Goal: Task Accomplishment & Management: Complete application form

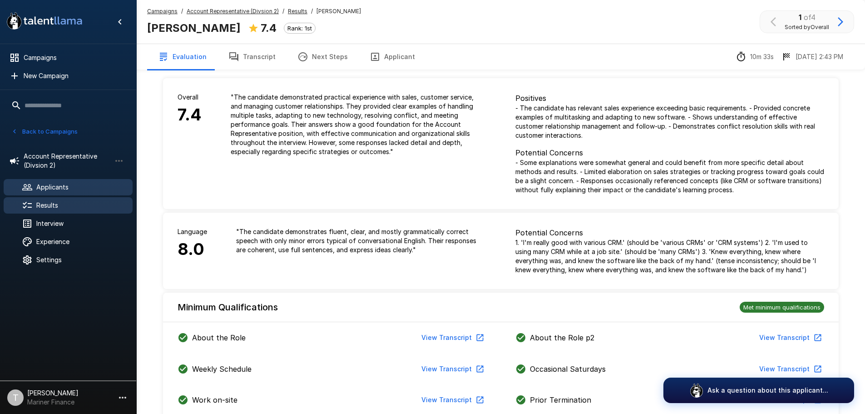
click at [56, 182] on div "Applicants" at bounding box center [68, 187] width 129 height 16
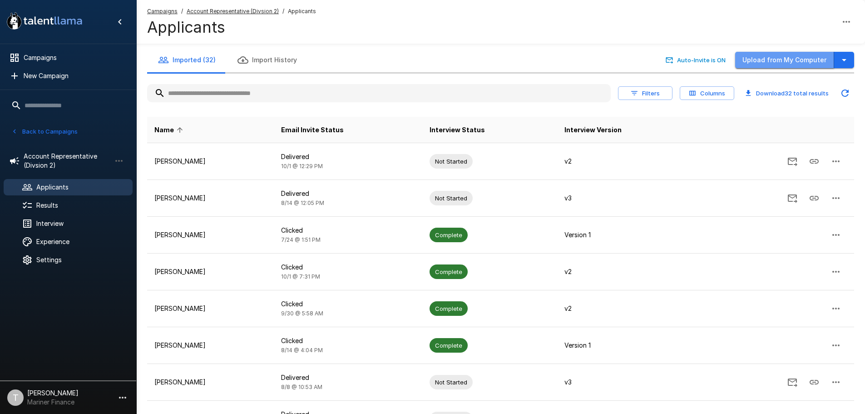
click at [800, 57] on button "Upload from My Computer" at bounding box center [784, 60] width 99 height 17
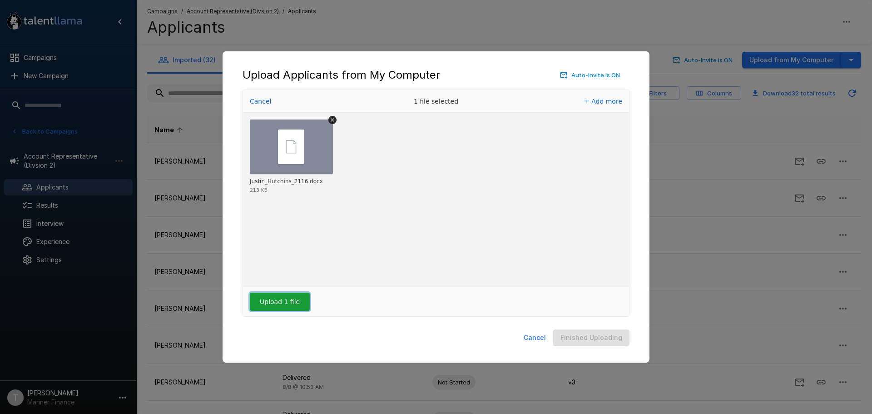
click at [285, 301] on button "Upload 1 file" at bounding box center [280, 301] width 60 height 18
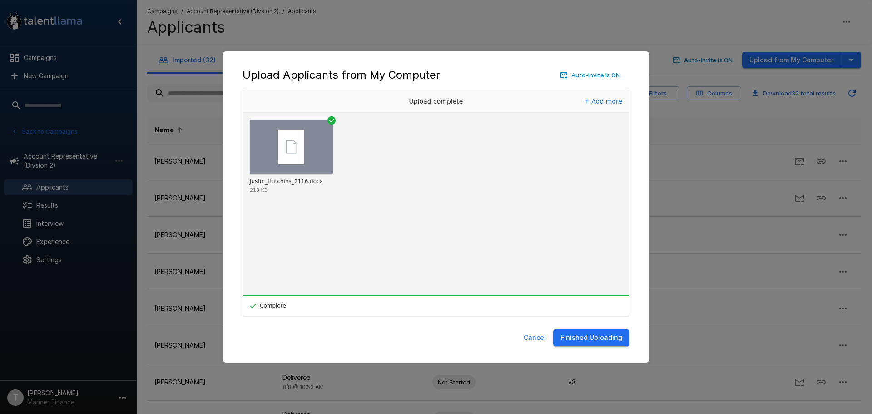
click at [596, 335] on button "Finished Uploading" at bounding box center [591, 337] width 76 height 17
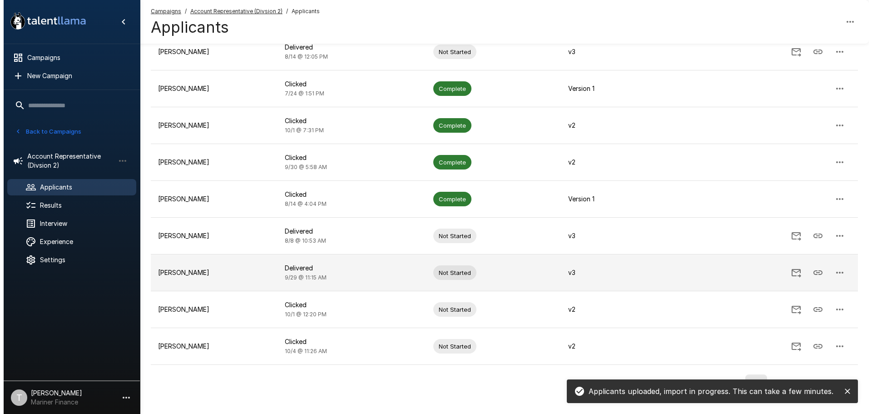
scroll to position [164, 0]
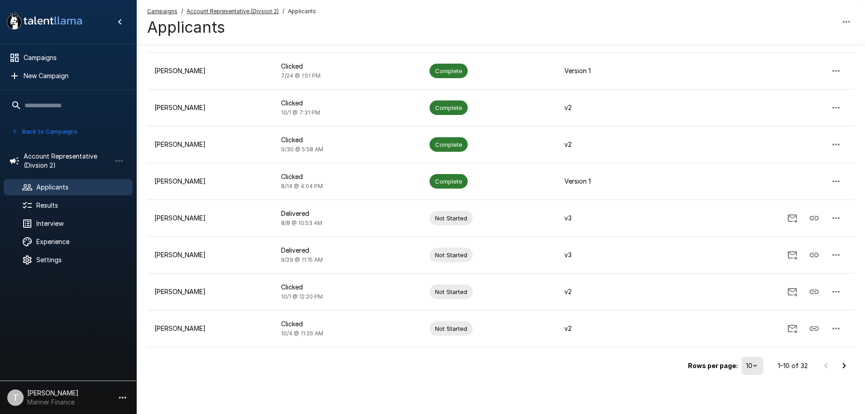
click at [759, 250] on body ".st0{fill:#FFFFFF;} .st1{fill:#76a4ed;} Campaigns New Campaign Active 9 Account…" at bounding box center [432, 43] width 865 height 414
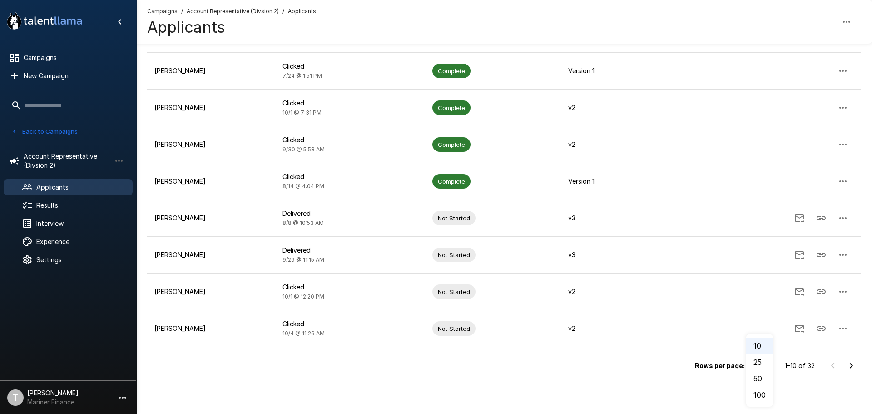
click at [759, 394] on li "100" at bounding box center [759, 394] width 27 height 16
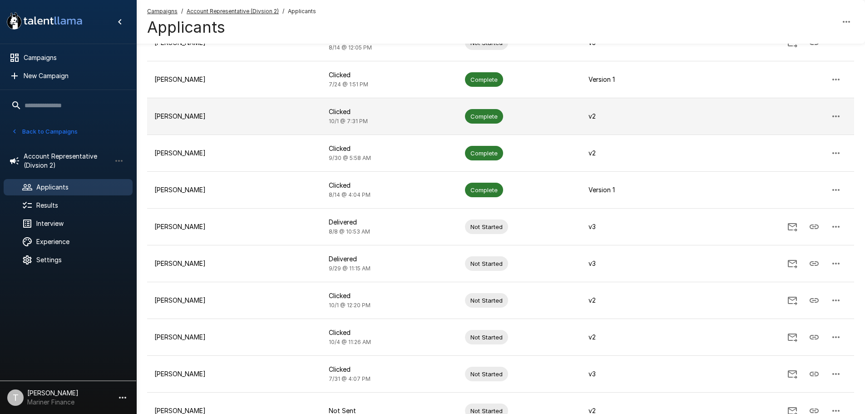
scroll to position [227, 0]
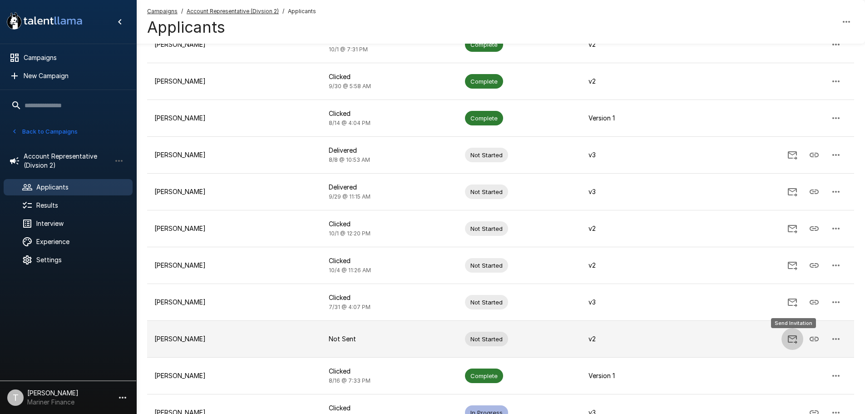
click at [796, 338] on icon "Send Invitation" at bounding box center [793, 339] width 10 height 9
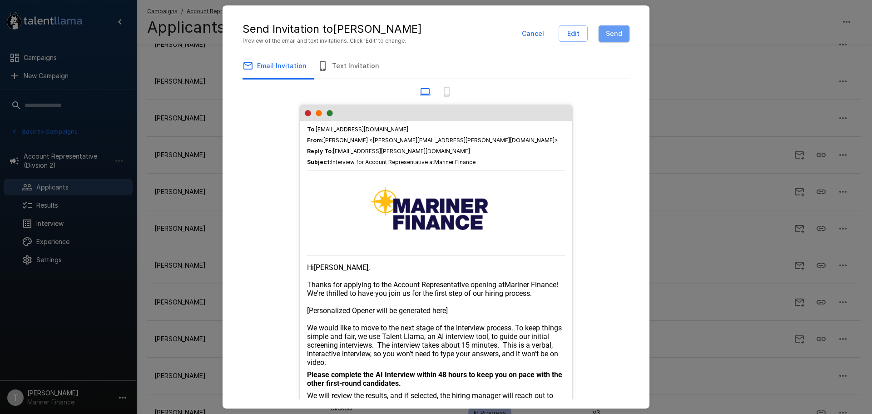
click at [625, 36] on button "Send" at bounding box center [613, 33] width 31 height 17
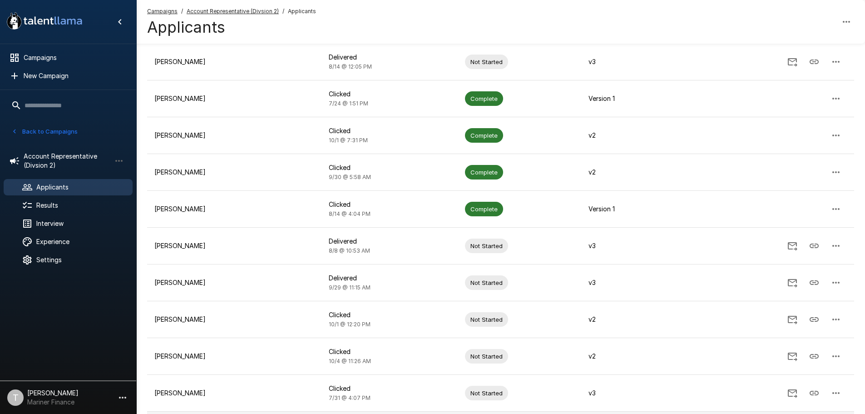
scroll to position [0, 0]
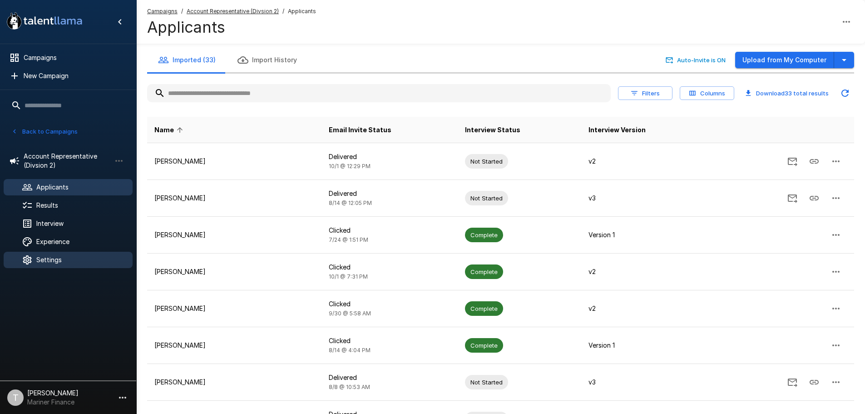
click at [59, 256] on span "Settings" at bounding box center [80, 259] width 89 height 9
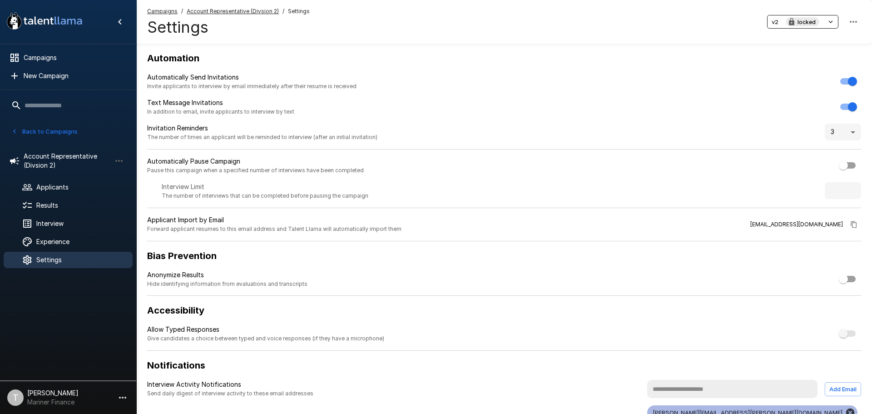
click at [846, 129] on body ".st0{fill:#FFFFFF;} .st1{fill:#76a4ed;} Campaigns New Campaign Active 9 Account…" at bounding box center [436, 207] width 872 height 414
click at [838, 180] on li "2" at bounding box center [842, 185] width 36 height 16
type input "*"
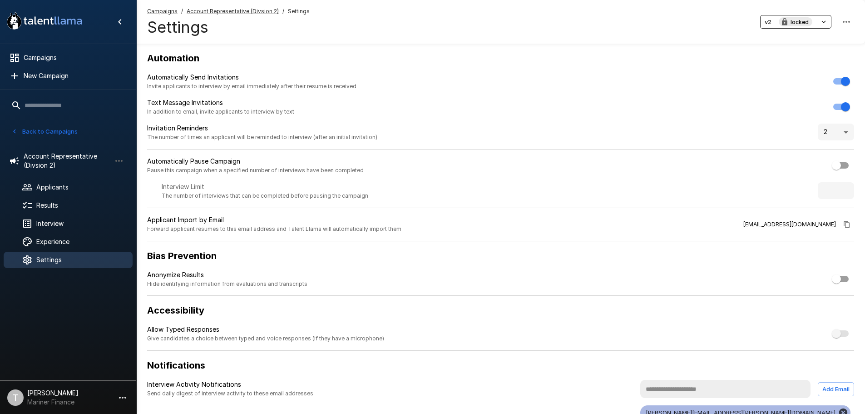
click at [823, 18] on icon "button" at bounding box center [823, 22] width 8 height 8
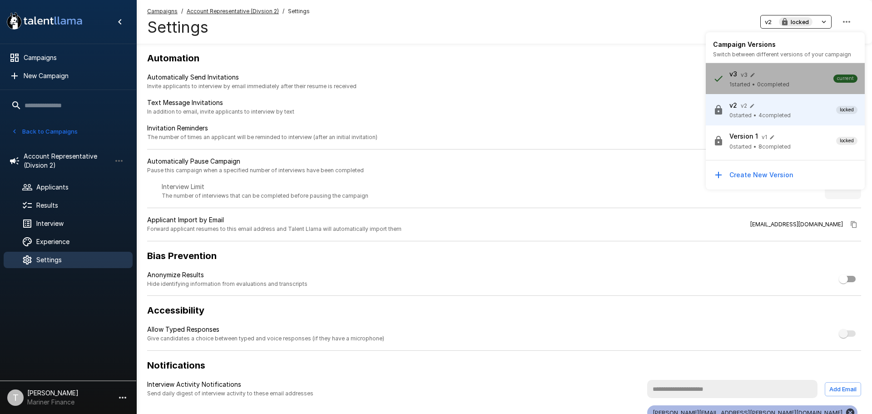
click at [779, 82] on span "0 completed" at bounding box center [773, 84] width 32 height 9
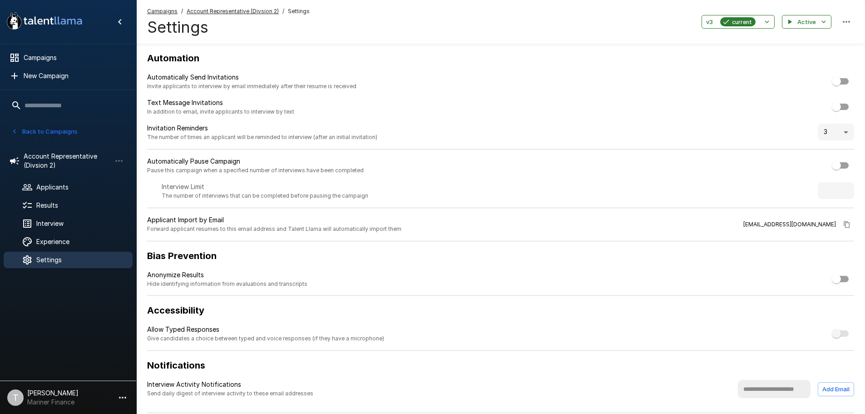
click at [848, 130] on body ".st0{fill:#FFFFFF;} .st1{fill:#76a4ed;} Campaigns New Campaign Active 9 Account…" at bounding box center [432, 207] width 865 height 414
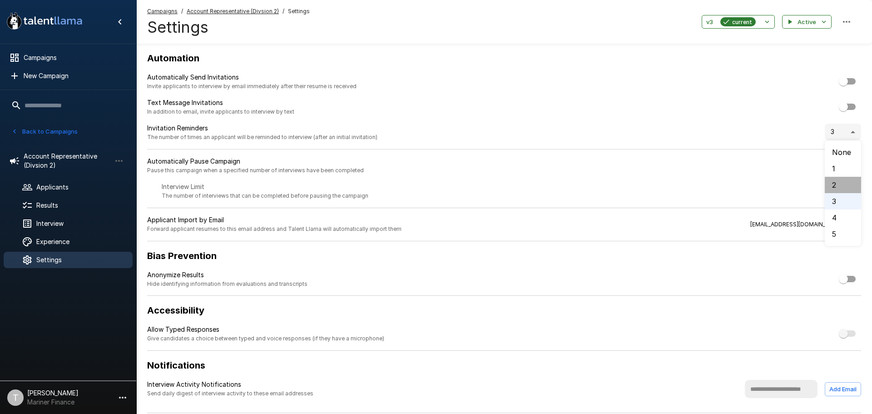
click at [834, 182] on li "2" at bounding box center [842, 185] width 36 height 16
type input "*"
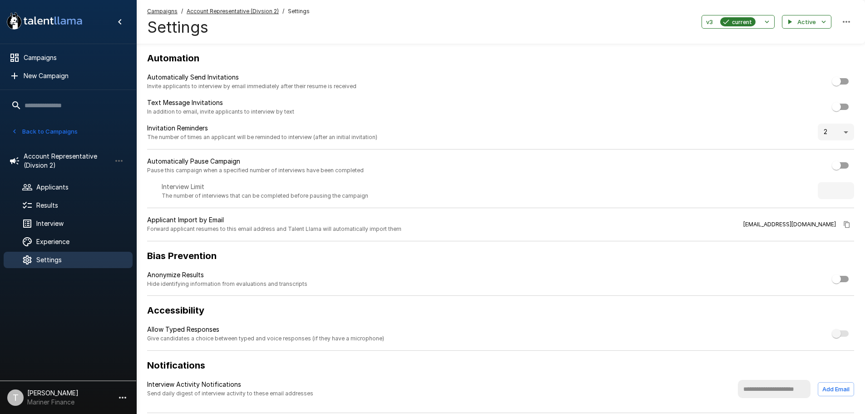
click at [601, 38] on div "Campaigns / Account Representative (Divsion 2) / Settings Settings v3 current A…" at bounding box center [500, 22] width 729 height 44
click at [60, 187] on span "Applicants" at bounding box center [80, 186] width 89 height 9
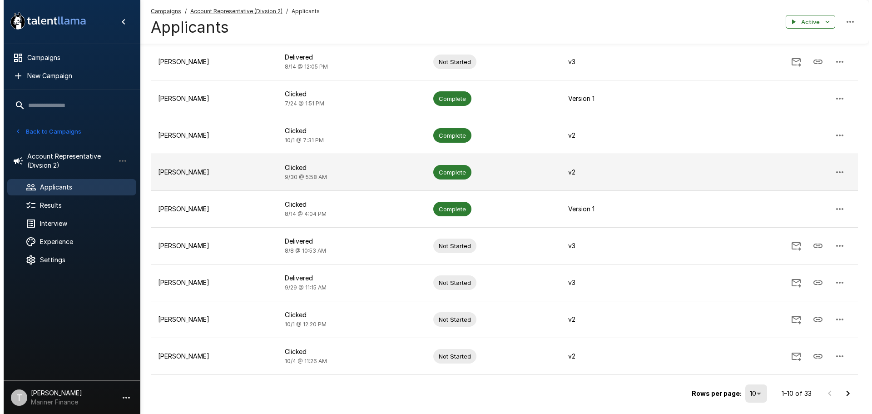
scroll to position [164, 0]
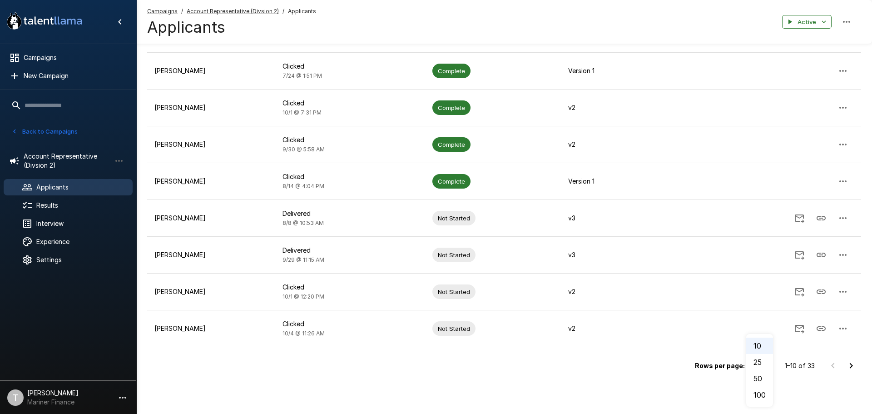
click at [756, 250] on body ".st0{fill:#FFFFFF;} .st1{fill:#76a4ed;} Campaigns New Campaign Active 9 Account…" at bounding box center [439, 43] width 878 height 414
click at [762, 393] on li "100" at bounding box center [759, 394] width 27 height 16
type input "***"
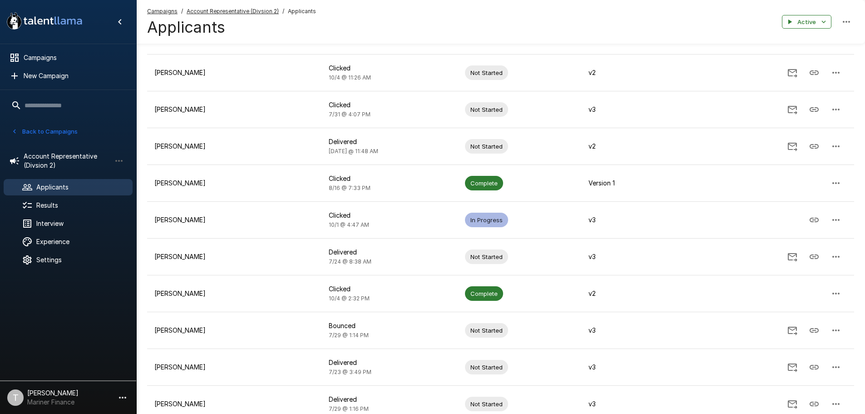
scroll to position [374, 0]
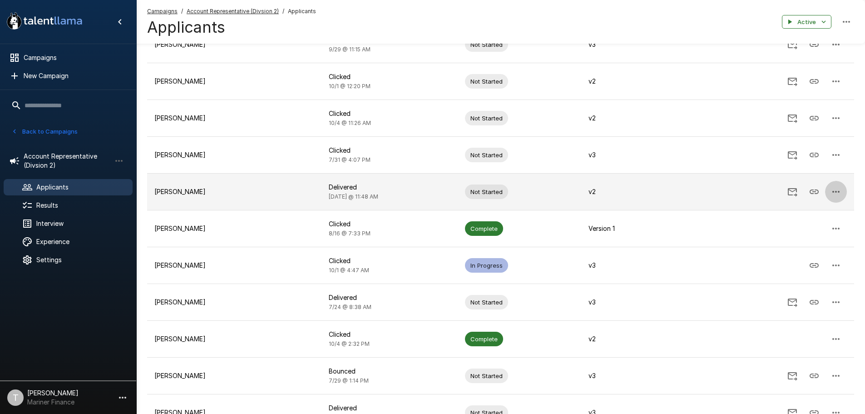
click at [843, 189] on button "button" at bounding box center [836, 192] width 22 height 22
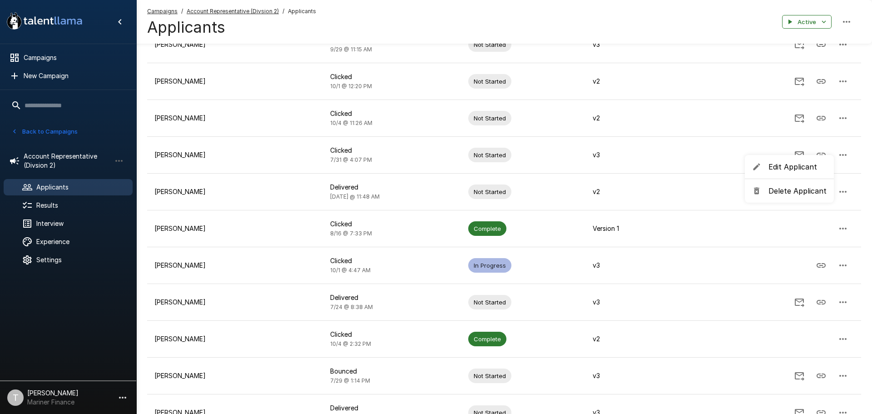
click at [671, 194] on div at bounding box center [436, 207] width 872 height 414
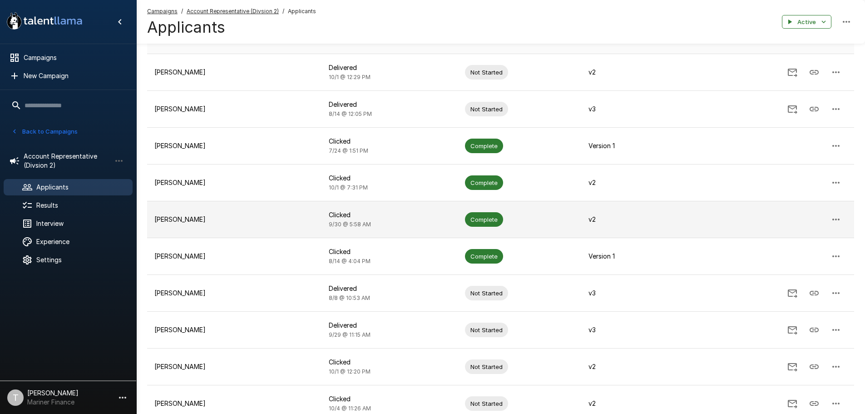
scroll to position [0, 0]
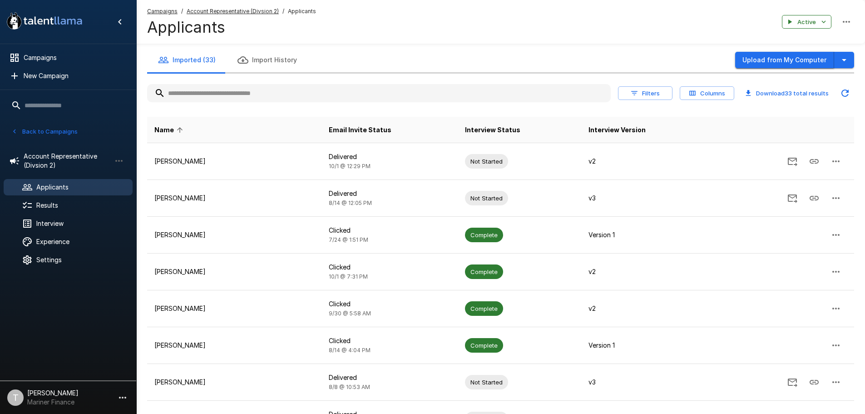
click at [771, 59] on button "Upload from My Computer" at bounding box center [784, 60] width 99 height 17
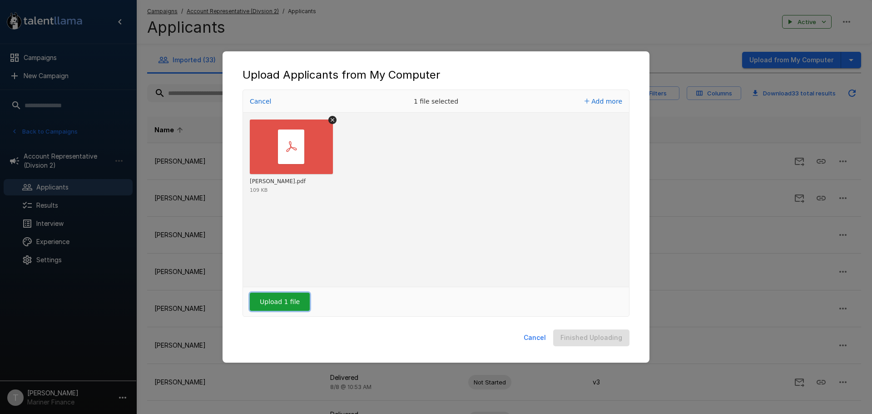
click at [280, 302] on button "Upload 1 file" at bounding box center [280, 301] width 60 height 18
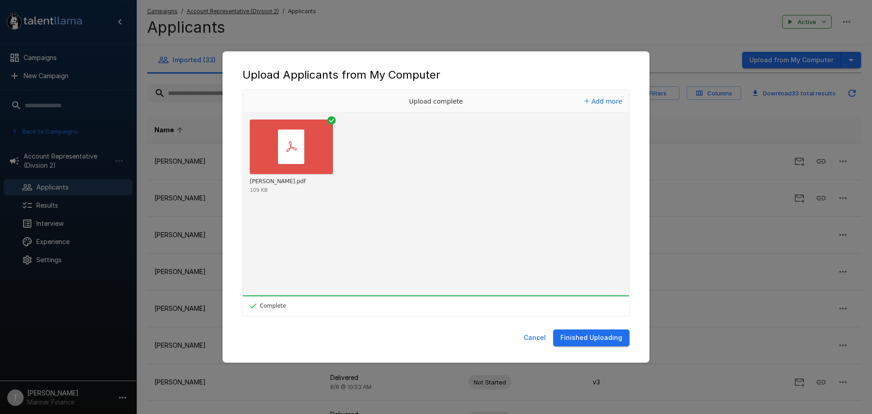
click at [614, 340] on button "Finished Uploading" at bounding box center [591, 337] width 76 height 17
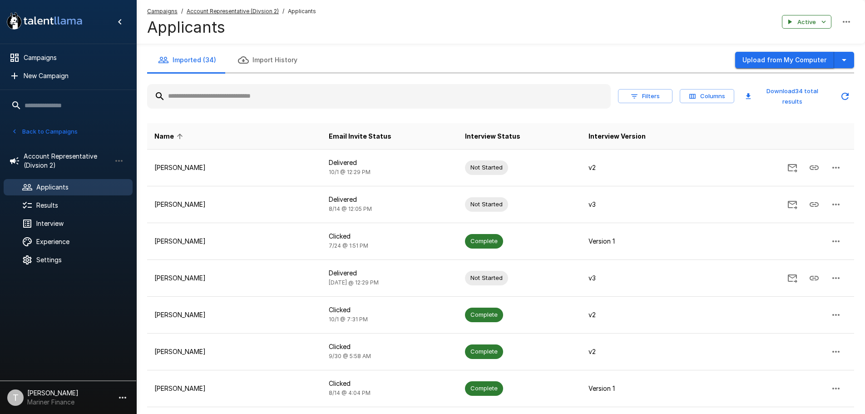
click at [764, 58] on button "Upload from My Computer" at bounding box center [784, 60] width 99 height 17
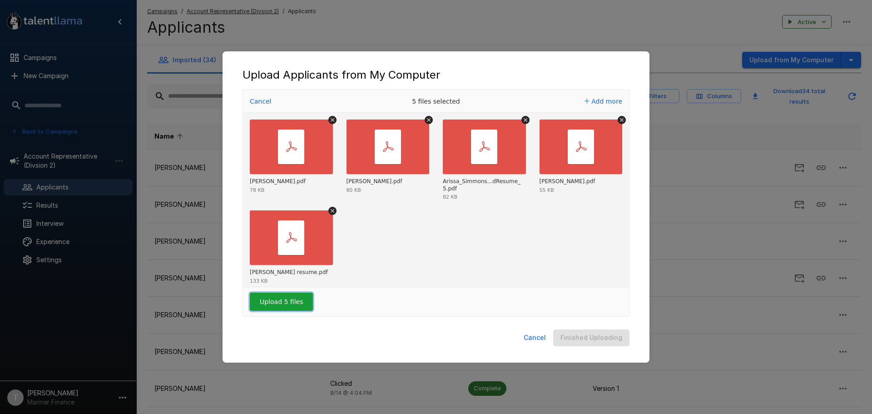
click at [281, 300] on button "Upload 5 files" at bounding box center [281, 301] width 63 height 18
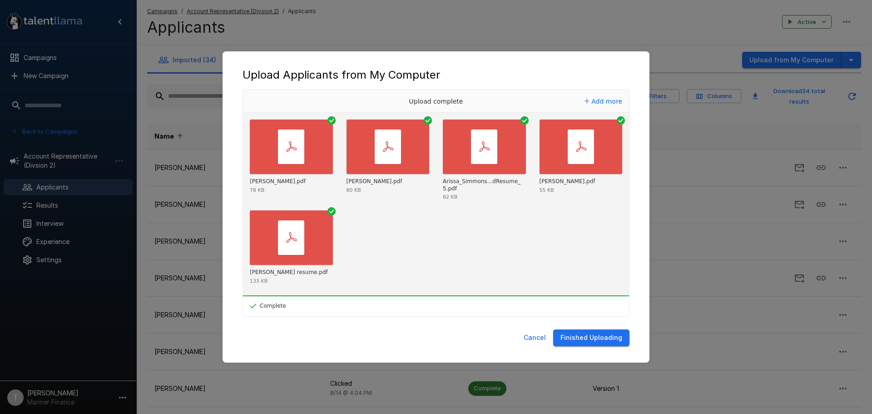
click at [611, 337] on button "Finished Uploading" at bounding box center [591, 337] width 76 height 17
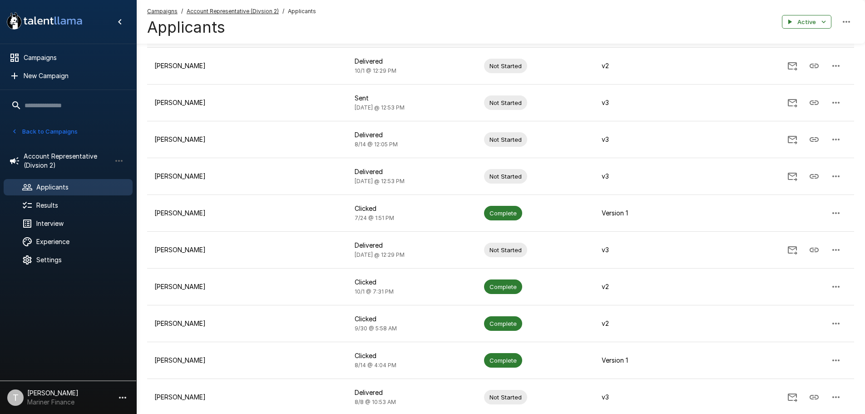
scroll to position [50, 0]
